Goal: Task Accomplishment & Management: Manage account settings

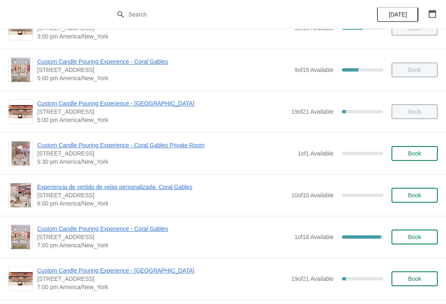
scroll to position [370, 0]
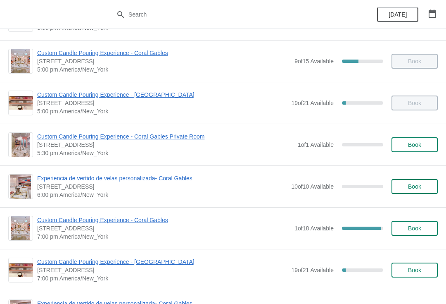
click at [131, 224] on span "Custom Candle Pouring Experience - Coral Gables" at bounding box center [163, 220] width 253 height 8
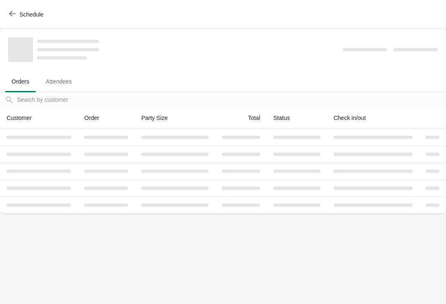
scroll to position [0, 0]
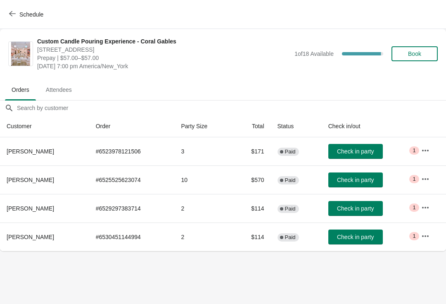
click at [430, 205] on icon "button" at bounding box center [425, 207] width 8 height 8
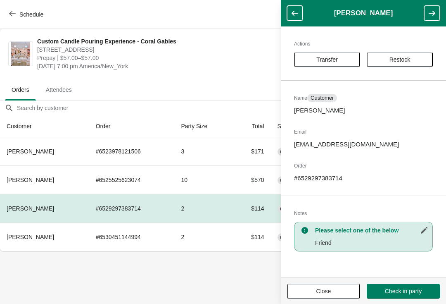
click at [336, 57] on span "Transfer" at bounding box center [327, 59] width 21 height 7
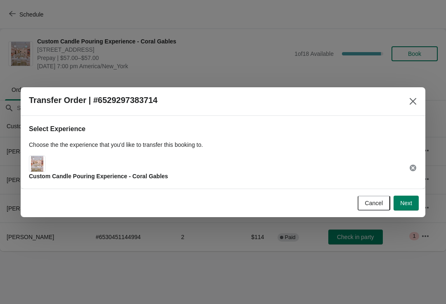
click at [404, 196] on button "Next" at bounding box center [406, 202] width 25 height 15
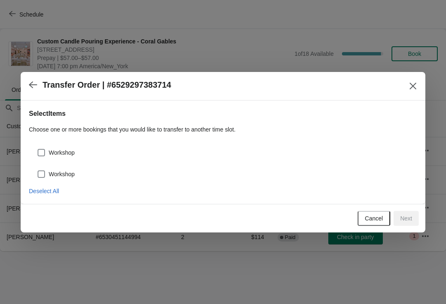
click at [38, 144] on div "Workshop" at bounding box center [223, 149] width 388 height 18
click at [42, 149] on span at bounding box center [41, 152] width 7 height 7
click at [38, 149] on input "Workshop" at bounding box center [38, 149] width 0 height 0
checkbox input "true"
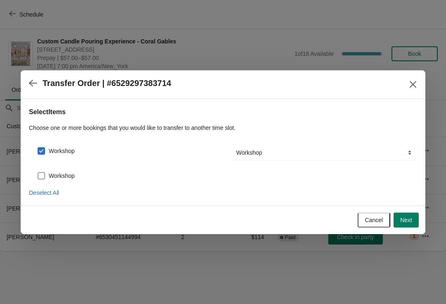
click at [46, 174] on label "Workshop" at bounding box center [56, 176] width 38 height 12
click at [38, 172] on input "Workshop" at bounding box center [38, 172] width 0 height 0
checkbox input "true"
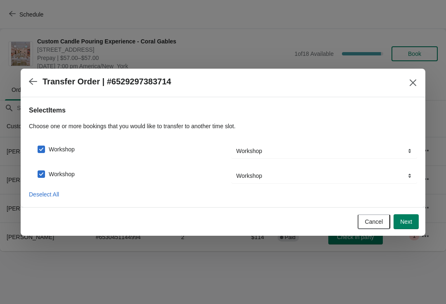
click at [409, 224] on span "Next" at bounding box center [406, 221] width 12 height 7
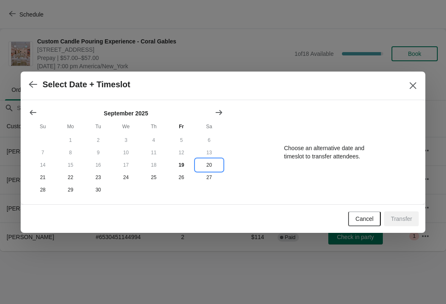
click at [207, 161] on button "20" at bounding box center [209, 165] width 28 height 12
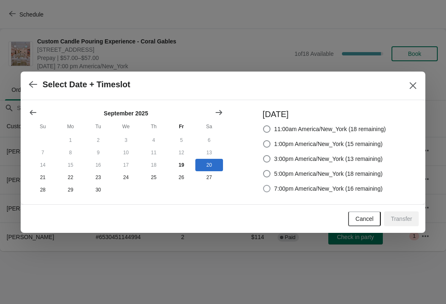
click at [313, 193] on label "7:00pm America/New_York (16 remaining)" at bounding box center [323, 189] width 120 height 12
click at [264, 185] on input "7:00pm America/New_York (16 remaining)" at bounding box center [263, 185] width 0 height 0
radio input "true"
click at [394, 225] on button "Transfer" at bounding box center [401, 218] width 35 height 15
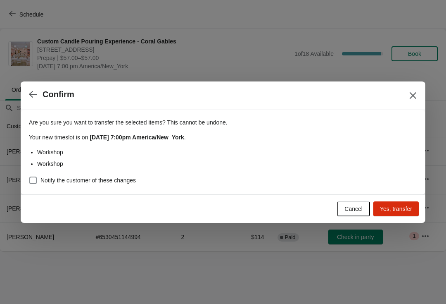
click at [71, 180] on span "Notify the customer of these changes" at bounding box center [87, 180] width 95 height 8
click at [30, 177] on input "Notify the customer of these changes" at bounding box center [29, 176] width 0 height 0
checkbox input "true"
click at [389, 209] on span "Yes, transfer" at bounding box center [396, 208] width 32 height 7
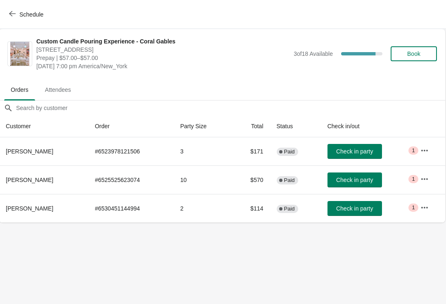
scroll to position [0, 0]
click at [370, 144] on button "Check in party" at bounding box center [355, 151] width 55 height 15
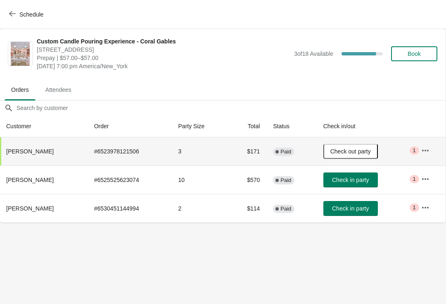
click at [376, 154] on button "Check out party" at bounding box center [351, 151] width 55 height 15
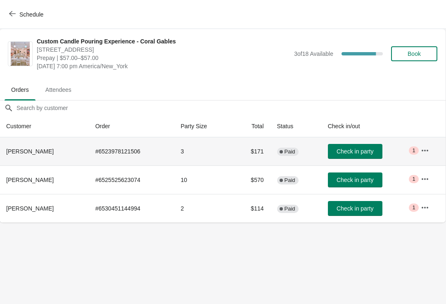
click at [370, 158] on button "Check in party" at bounding box center [355, 151] width 55 height 15
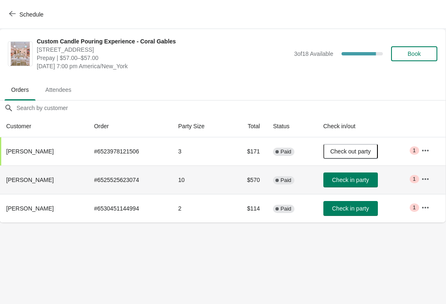
click at [361, 186] on button "Check in party" at bounding box center [351, 179] width 55 height 15
click at [359, 215] on button "Check in party" at bounding box center [351, 208] width 55 height 15
